Goal: Task Accomplishment & Management: Manage account settings

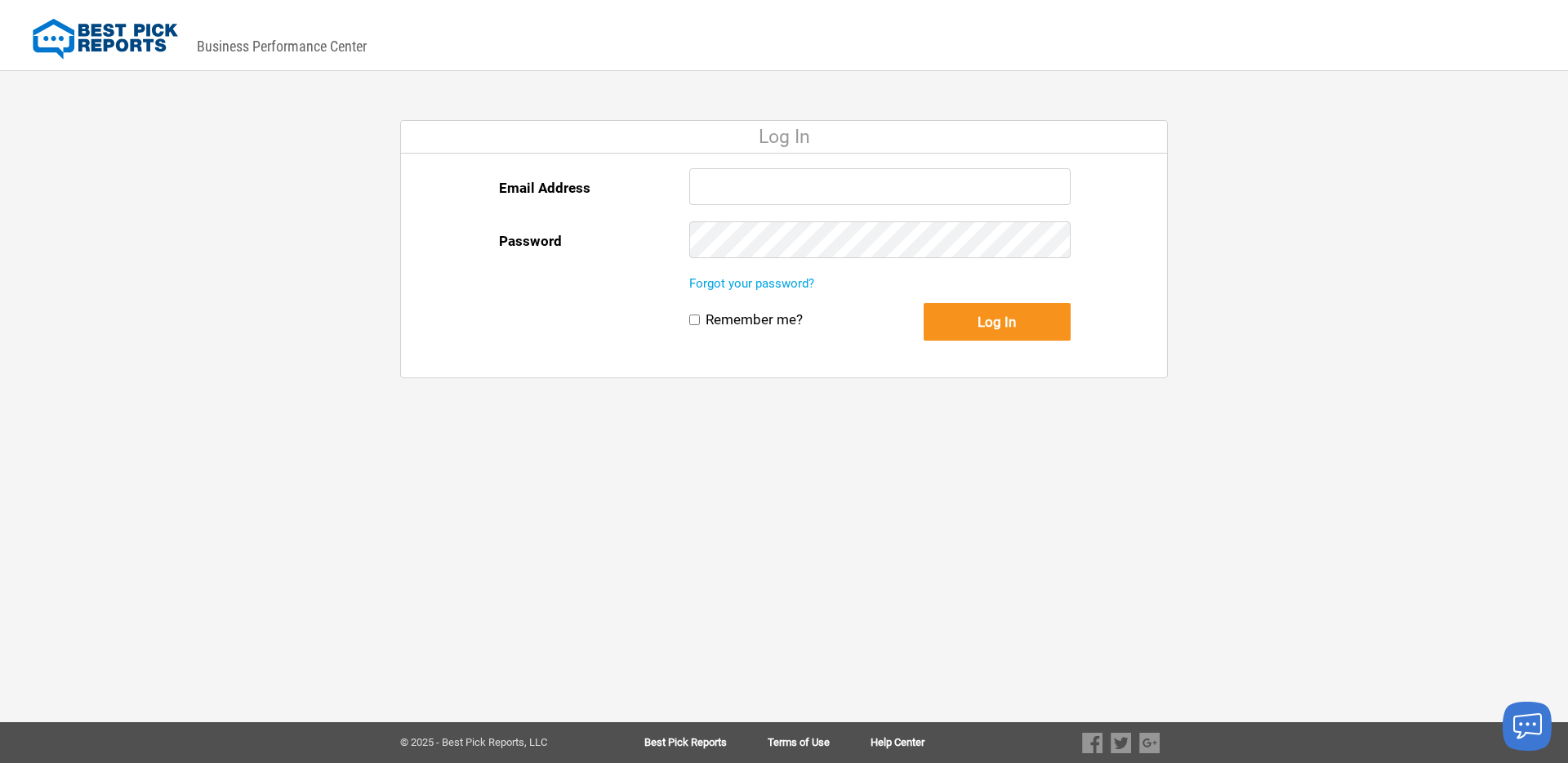
click at [728, 159] on div "Email Address Password Forgot your password? Remember me? Log In Remember me? L…" at bounding box center [784, 265] width 768 height 224
click at [728, 179] on input "Email Address" at bounding box center [880, 186] width 381 height 37
type input "[PERSON_NAME][EMAIL_ADDRESS][DOMAIN_NAME]"
click at [1027, 322] on button "Log In" at bounding box center [997, 322] width 147 height 38
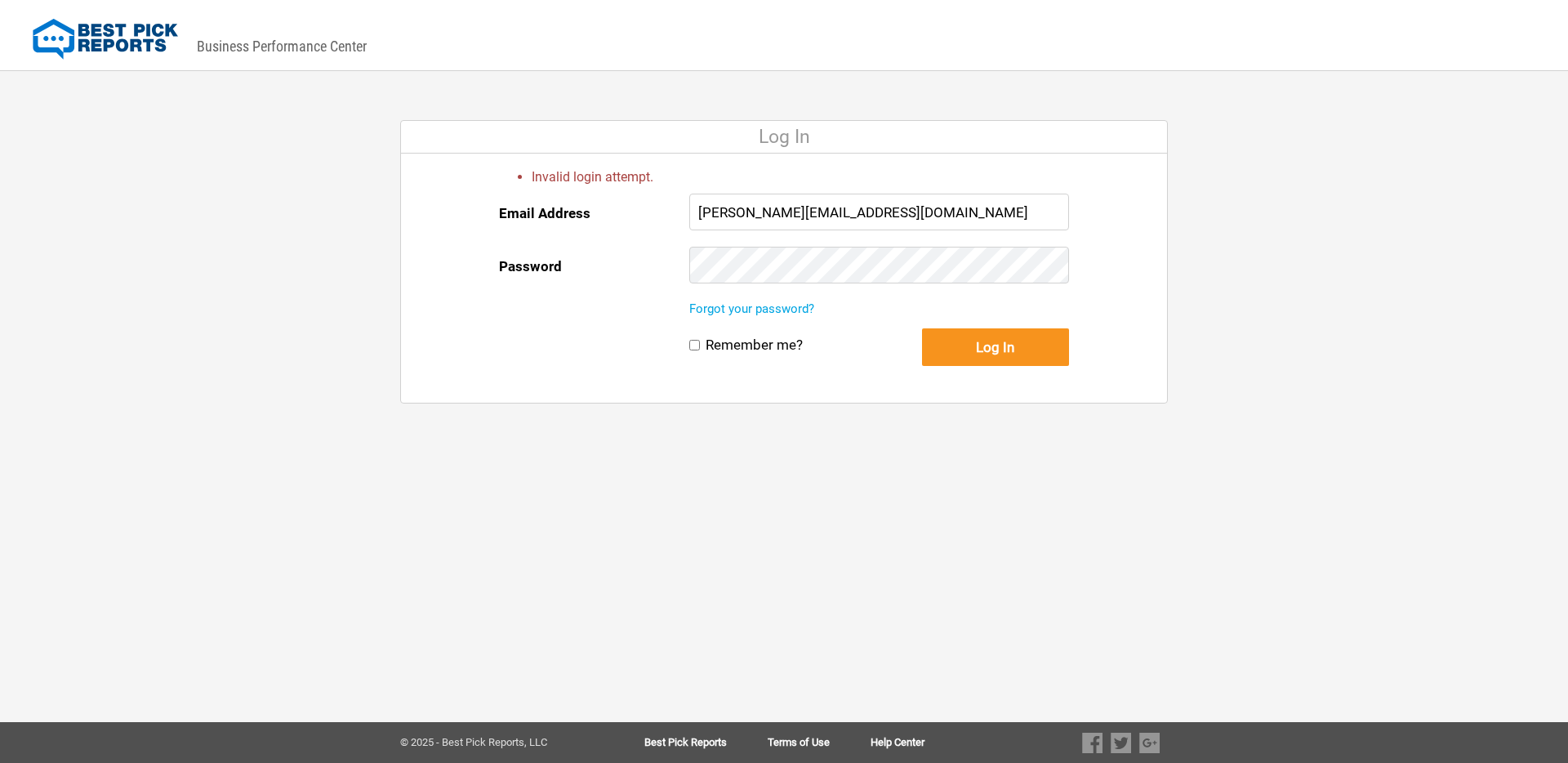
click at [895, 205] on input "[PERSON_NAME][EMAIL_ADDRESS][DOMAIN_NAME]" at bounding box center [879, 211] width 380 height 37
type input "[PERSON_NAME][EMAIL_ADDRESS][DOMAIN_NAME]"
click at [975, 354] on button "Log In" at bounding box center [995, 347] width 147 height 38
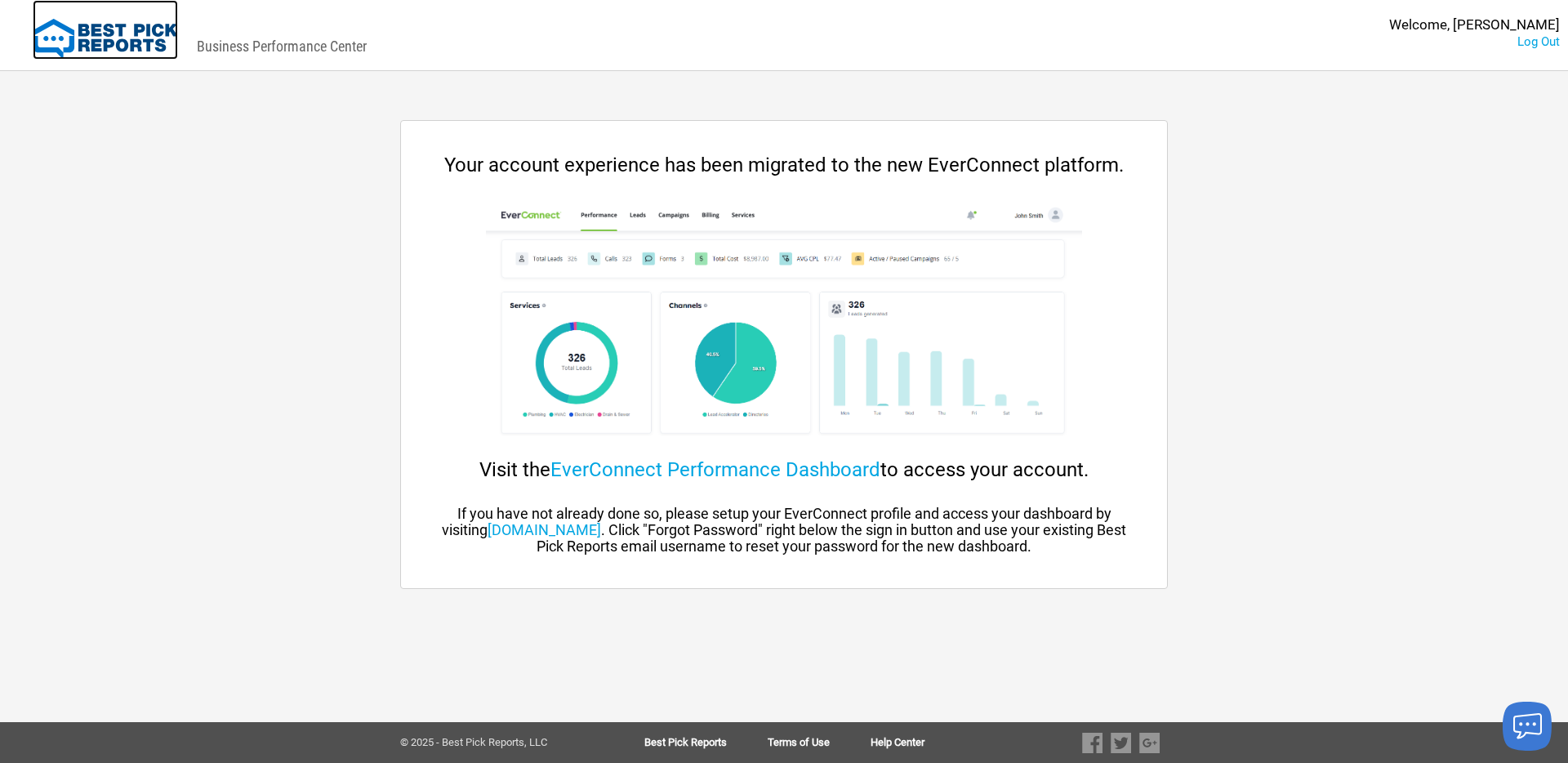
click at [109, 35] on img at bounding box center [105, 39] width 146 height 40
click at [281, 45] on div "Business Performance Center" at bounding box center [282, 27] width 170 height 54
click at [579, 359] on img at bounding box center [784, 323] width 596 height 245
click at [683, 472] on link "EverConnect Performance Dashboard" at bounding box center [715, 470] width 330 height 23
